Goal: Task Accomplishment & Management: Manage account settings

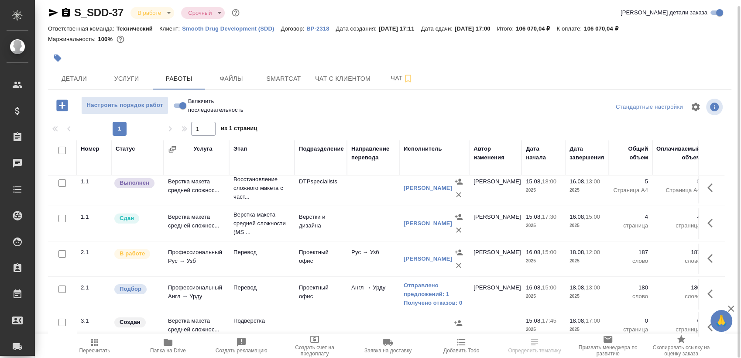
scroll to position [50, 0]
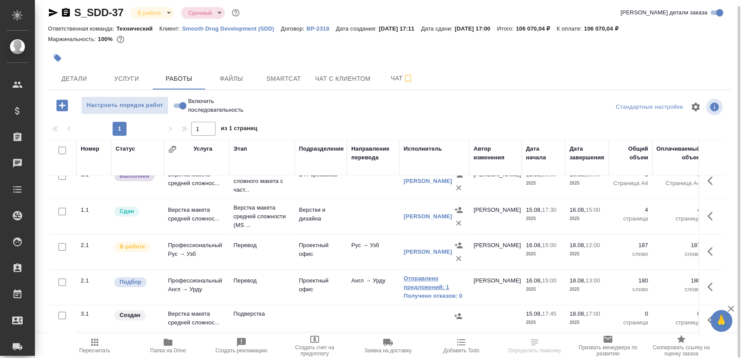
click at [419, 275] on link "Отправлено предложений: 1" at bounding box center [434, 282] width 61 height 17
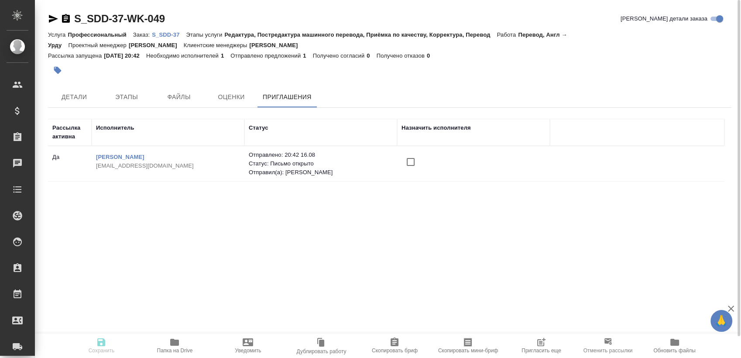
drag, startPoint x: 94, startPoint y: 164, endPoint x: 147, endPoint y: 168, distance: 53.4
click at [181, 168] on td "Arshad Taaha taaha.arshad92@gmail.com" at bounding box center [168, 163] width 153 height 31
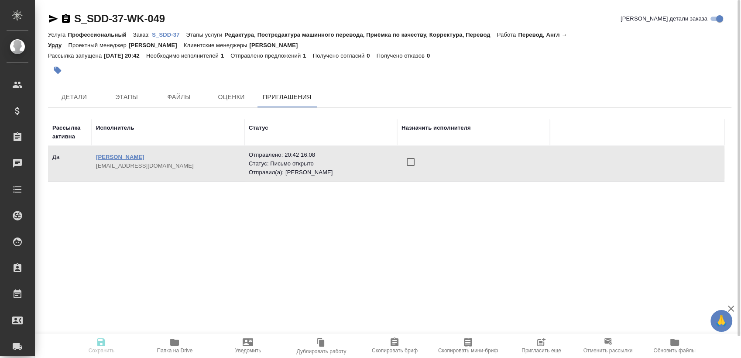
click at [117, 155] on link "[PERSON_NAME]" at bounding box center [120, 157] width 48 height 7
click at [171, 34] on p "S_SDD-37" at bounding box center [169, 34] width 34 height 7
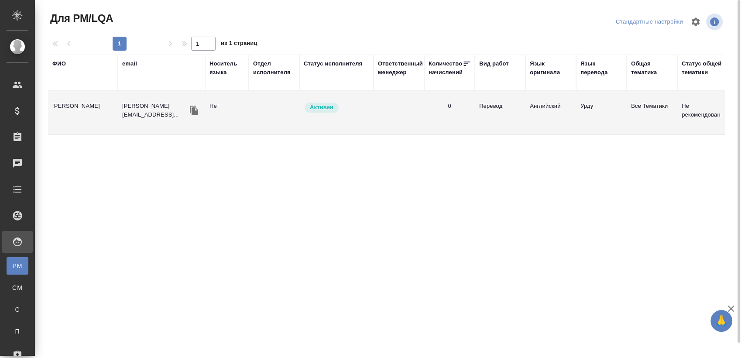
click at [81, 113] on td "[PERSON_NAME]" at bounding box center [83, 112] width 70 height 31
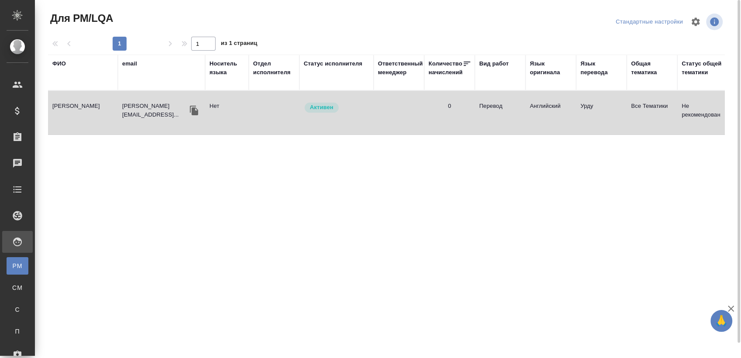
click at [81, 113] on td "[PERSON_NAME]" at bounding box center [83, 112] width 70 height 31
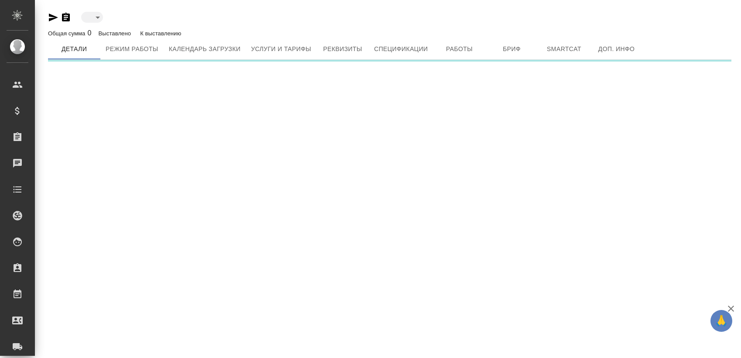
type input "active"
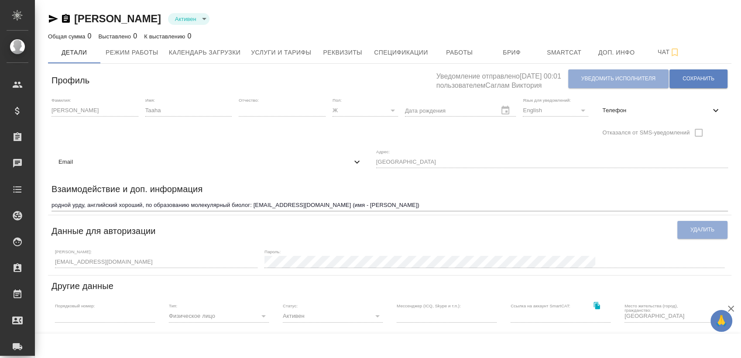
click at [352, 158] on span "Email" at bounding box center [204, 162] width 293 height 9
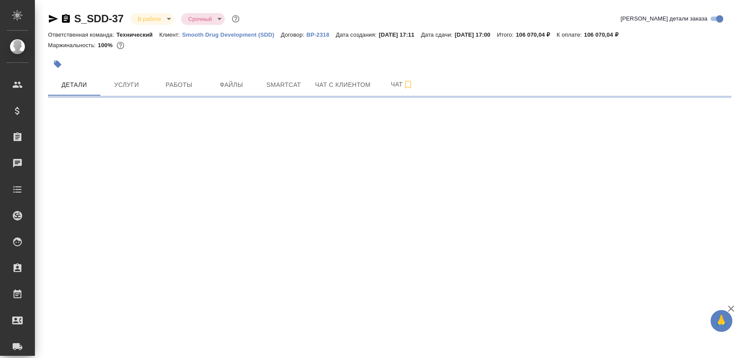
select select "RU"
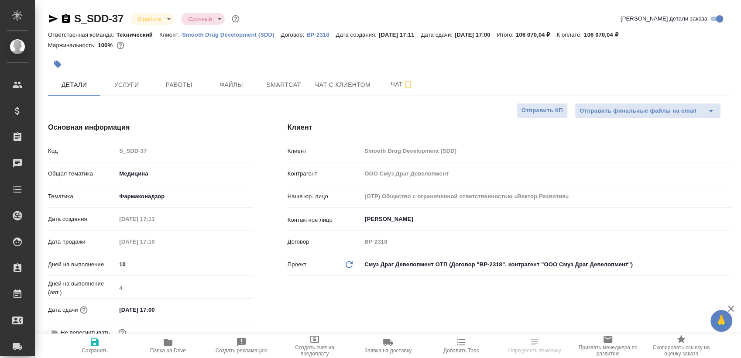
type textarea "x"
click at [62, 16] on icon "button" at bounding box center [66, 18] width 8 height 9
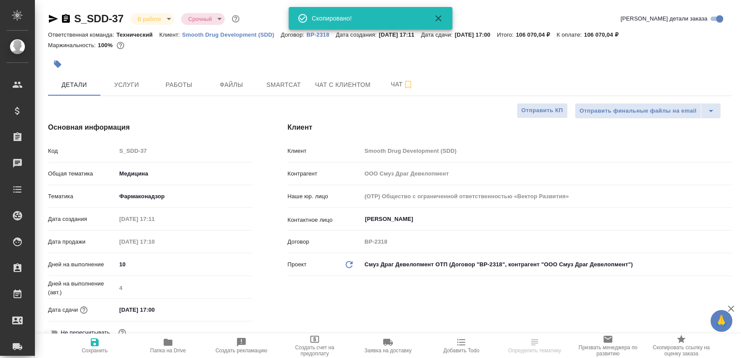
type textarea "x"
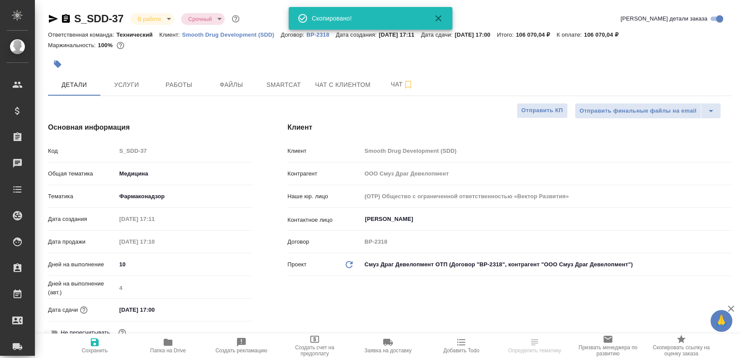
type textarea "x"
select select "RU"
type textarea "x"
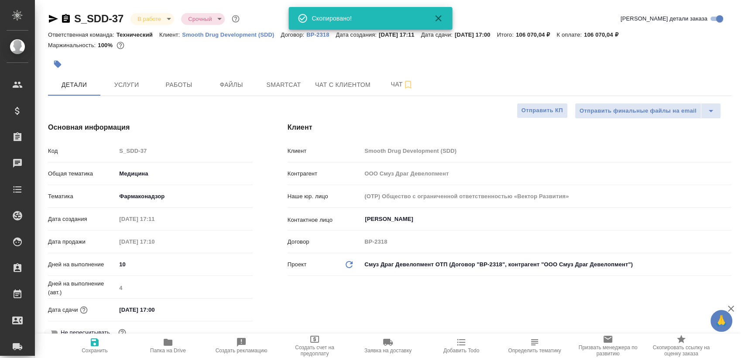
type textarea "x"
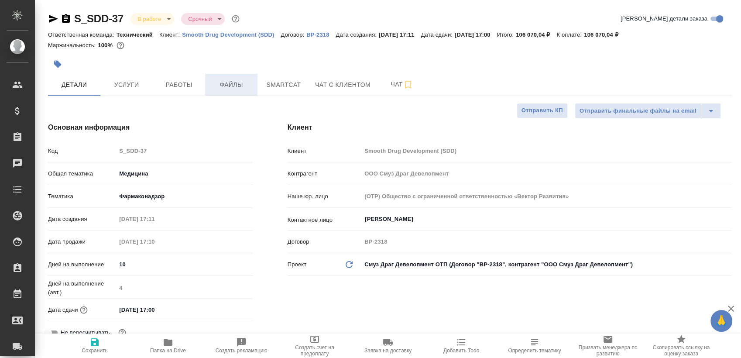
click at [210, 84] on span "Файлы" at bounding box center [231, 84] width 42 height 11
click at [184, 89] on span "Работы" at bounding box center [179, 84] width 42 height 11
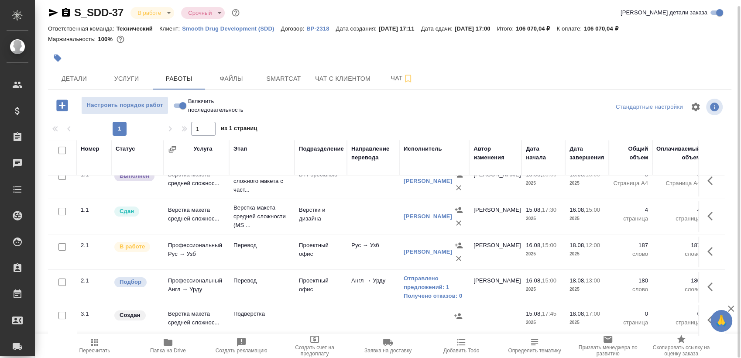
scroll to position [55, 0]
click at [702, 312] on button "button" at bounding box center [712, 319] width 21 height 21
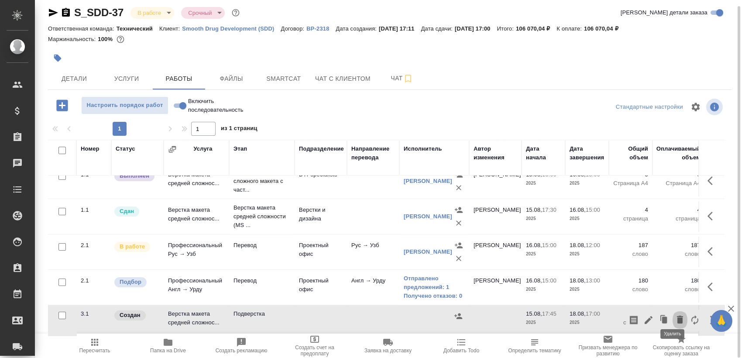
click at [675, 314] on icon "button" at bounding box center [680, 319] width 10 height 10
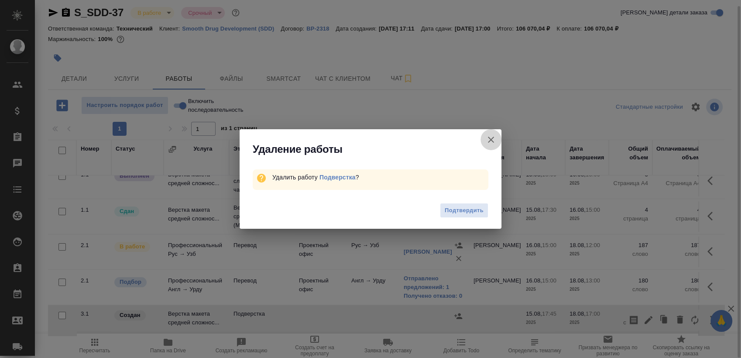
drag, startPoint x: 491, startPoint y: 131, endPoint x: 489, endPoint y: 136, distance: 4.7
click at [490, 134] on button "Группировать работы по услугам" at bounding box center [490, 139] width 21 height 21
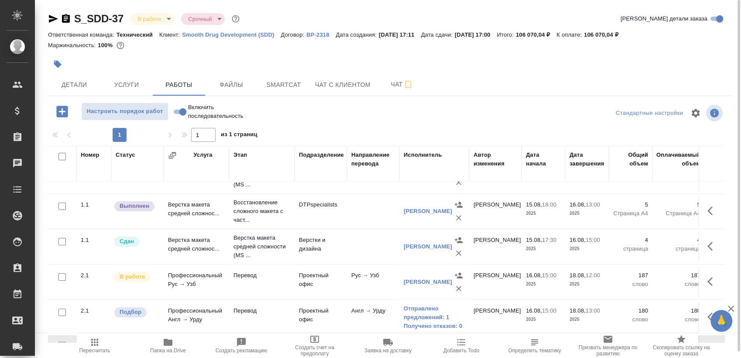
scroll to position [0, 0]
